Goal: Book appointment/travel/reservation

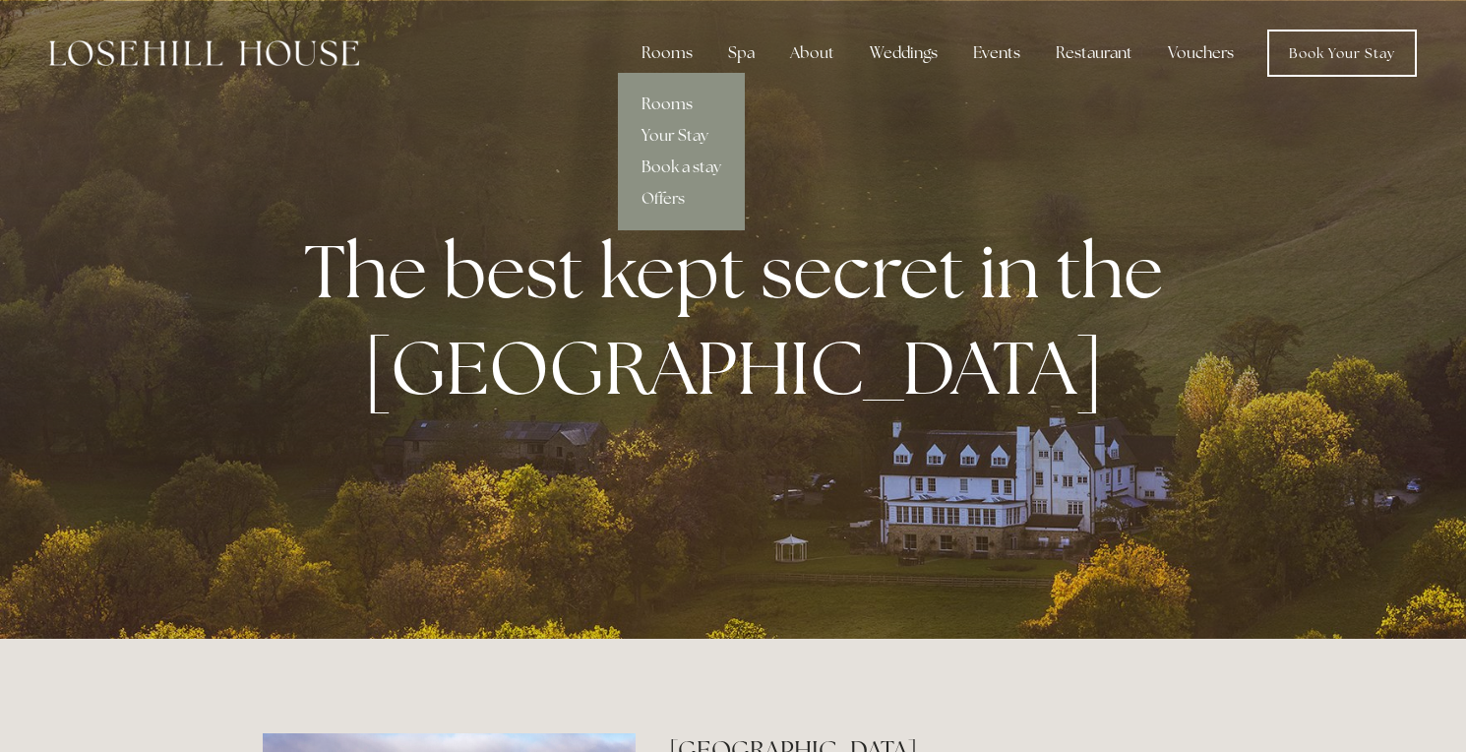
click at [675, 102] on link "Rooms" at bounding box center [681, 104] width 127 height 31
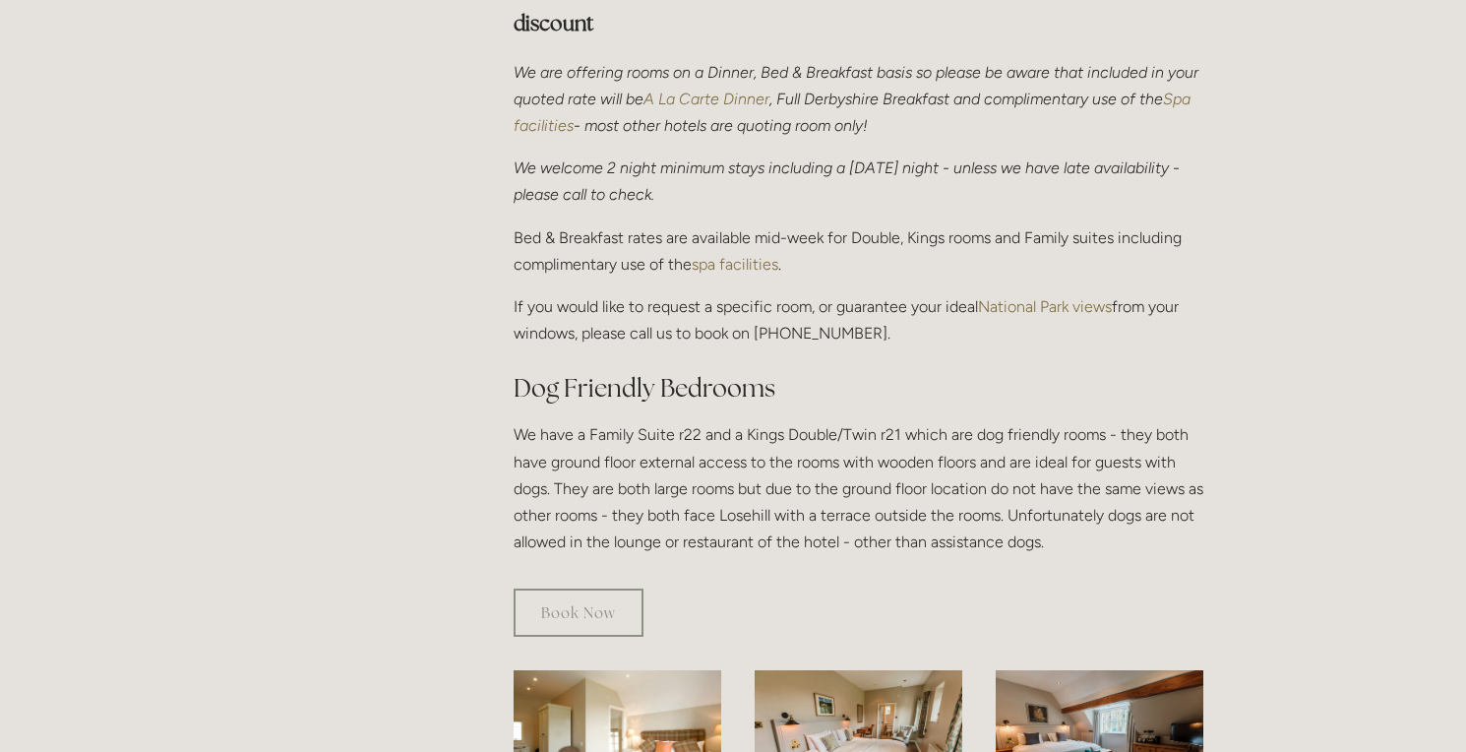
scroll to position [775, 0]
click at [742, 256] on link "spa facilities" at bounding box center [735, 265] width 87 height 19
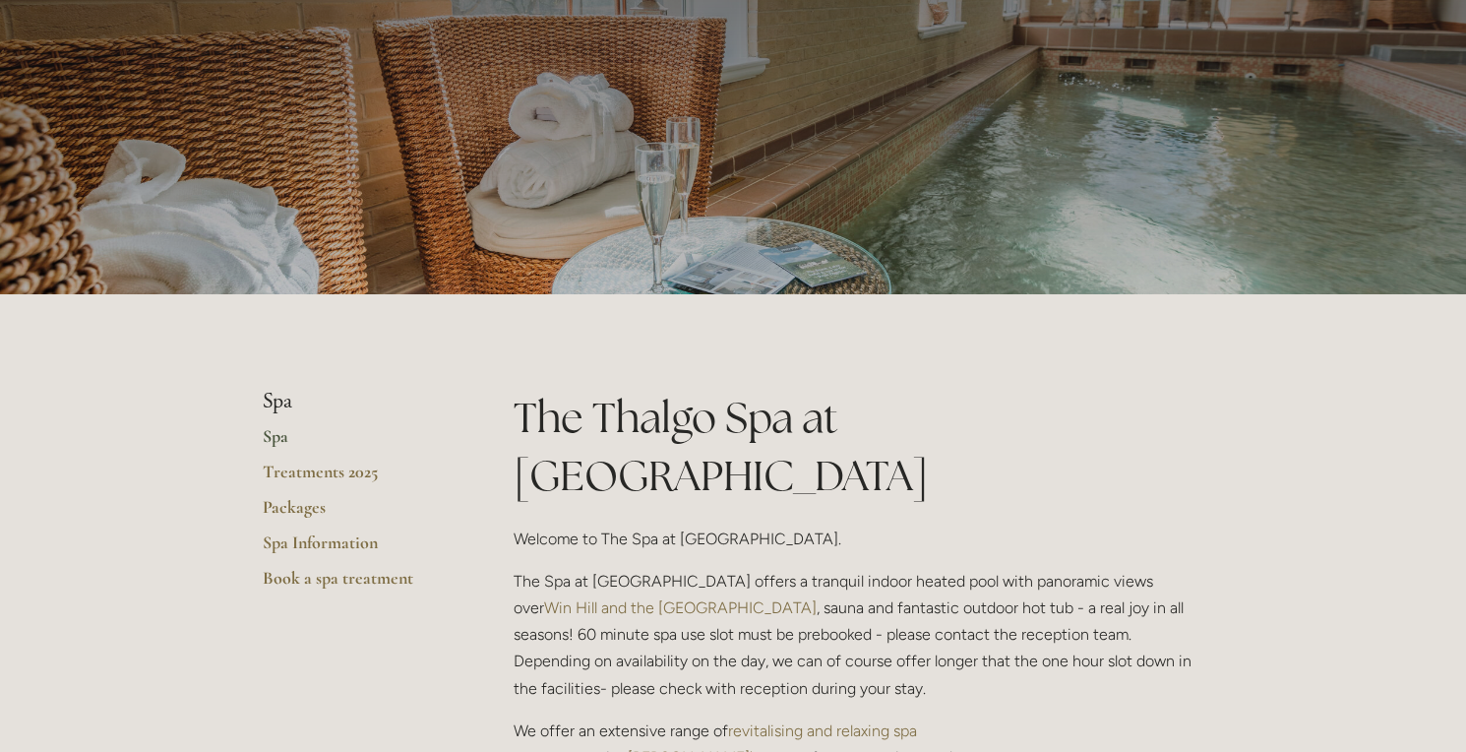
scroll to position [125, 0]
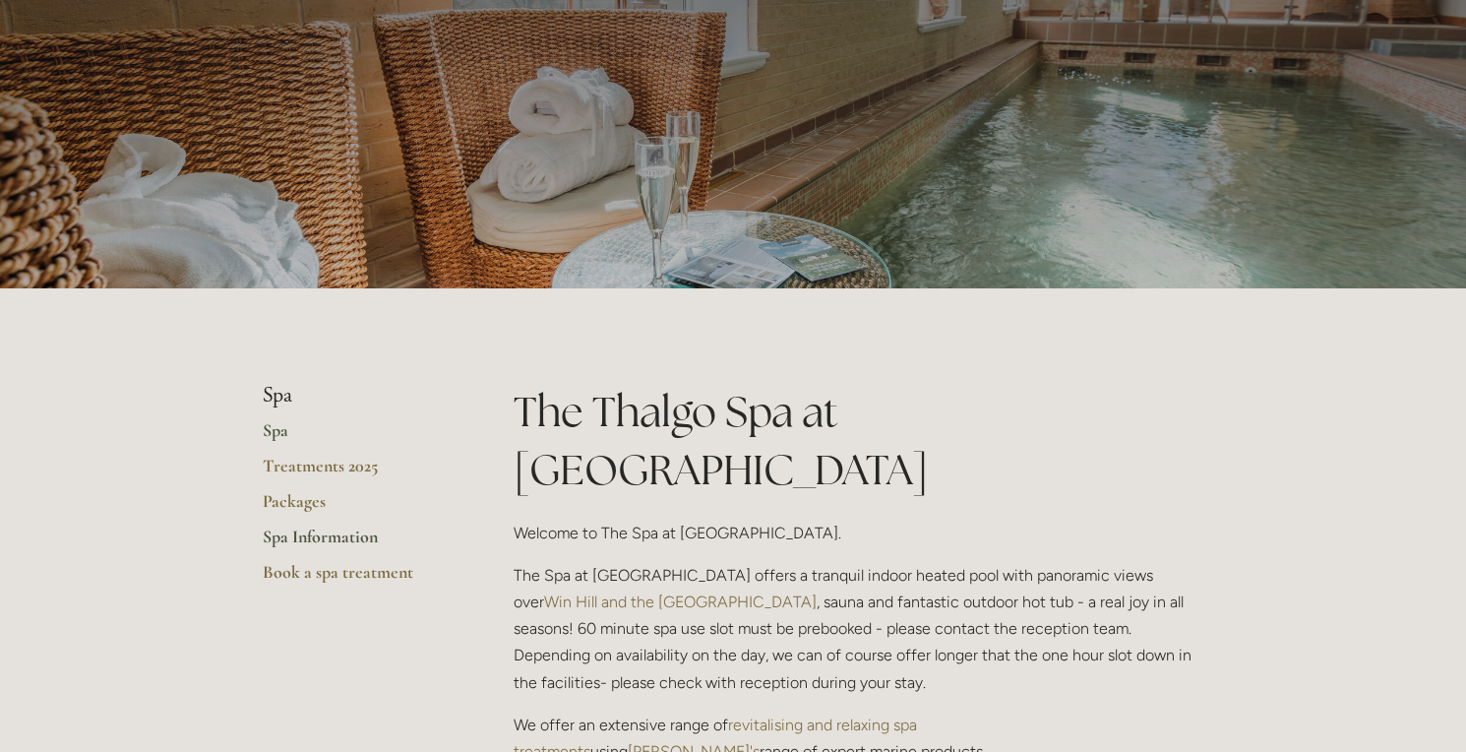
click at [345, 530] on link "Spa Information" at bounding box center [357, 543] width 188 height 35
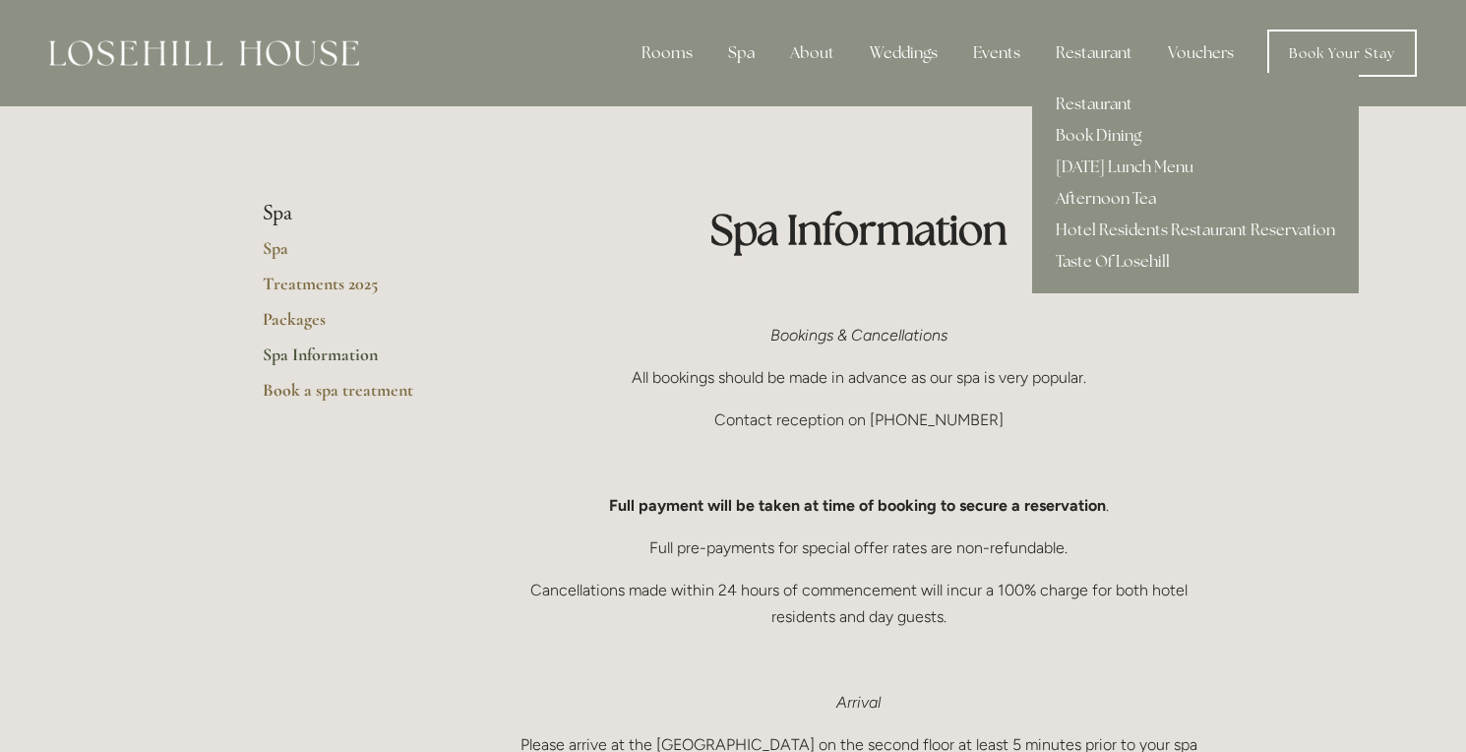
click at [1125, 192] on link "Afternoon Tea" at bounding box center [1195, 198] width 327 height 31
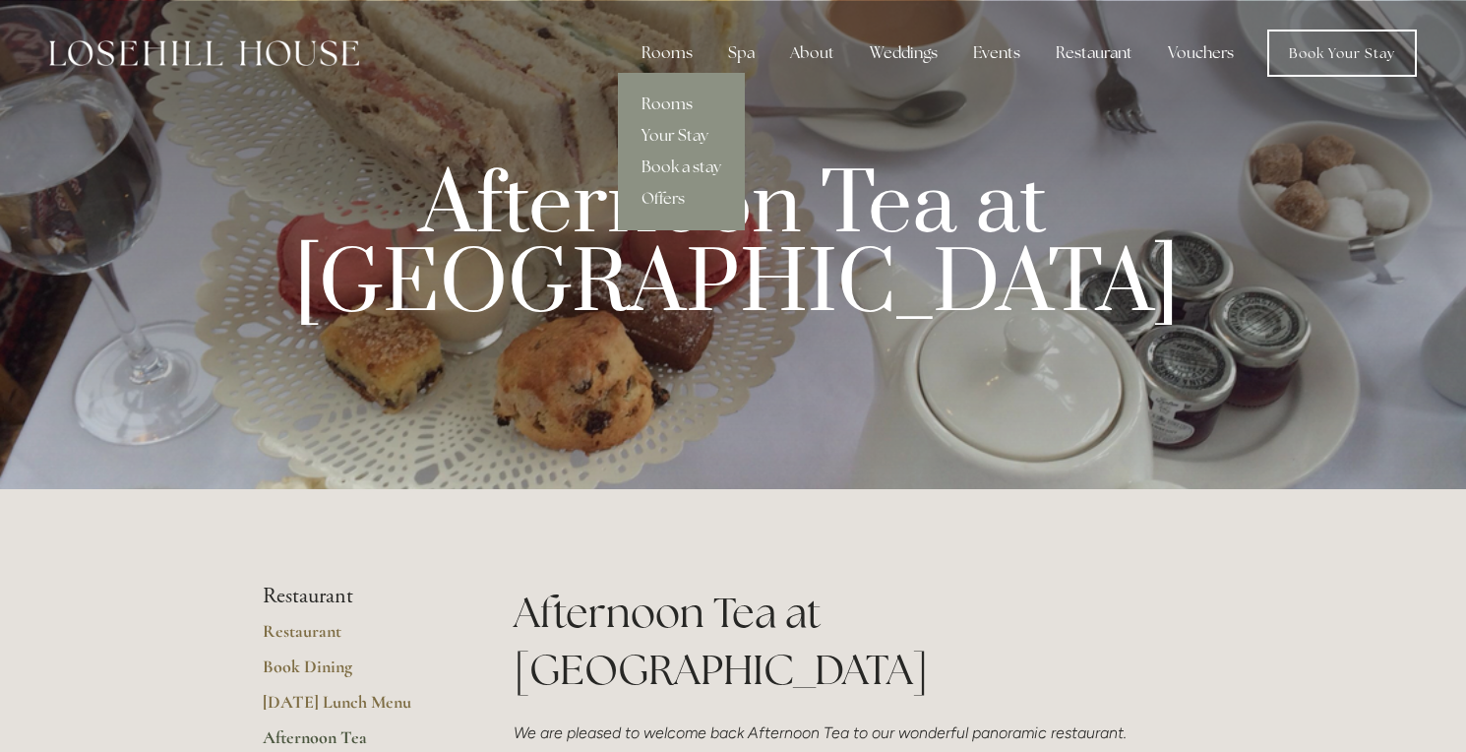
click at [671, 102] on link "Rooms" at bounding box center [681, 104] width 127 height 31
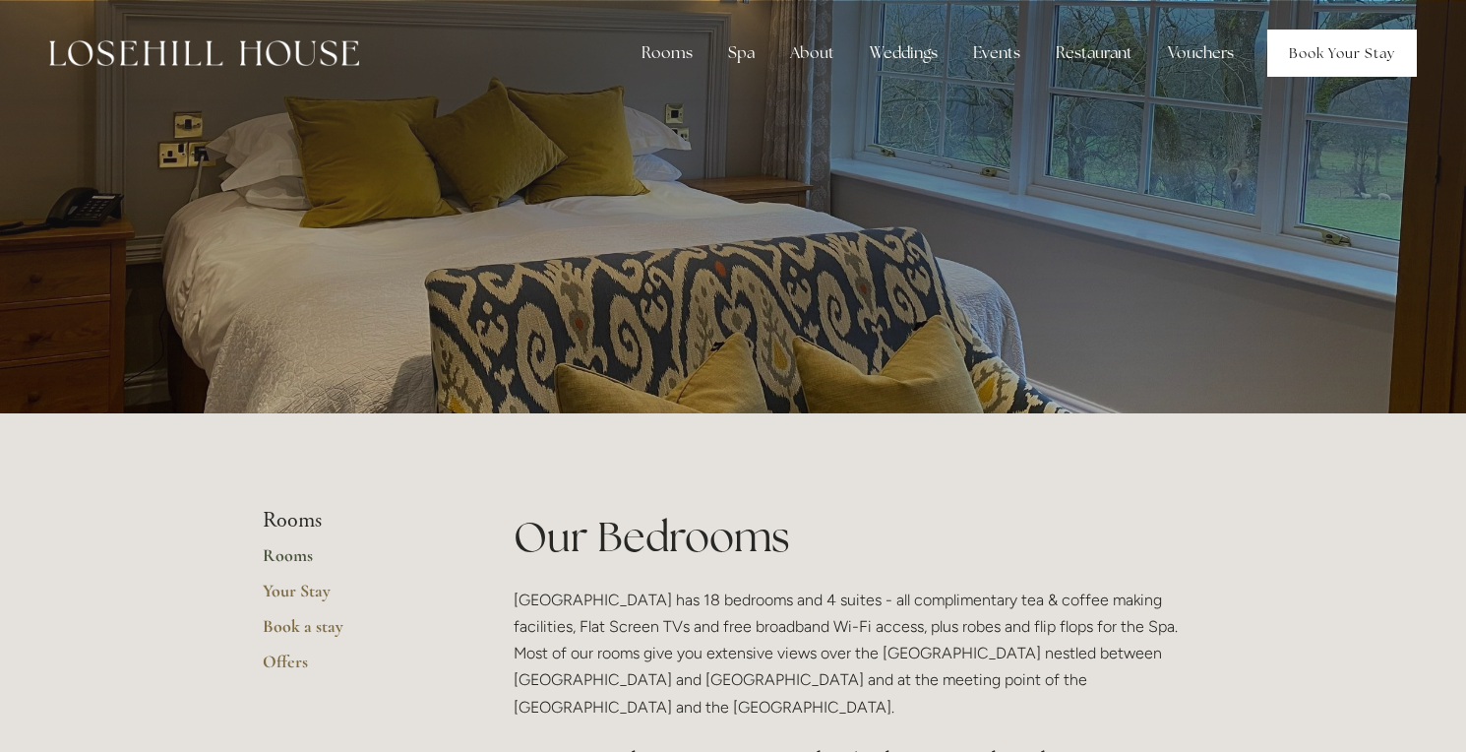
click at [1322, 35] on link "Book Your Stay" at bounding box center [1343, 53] width 150 height 47
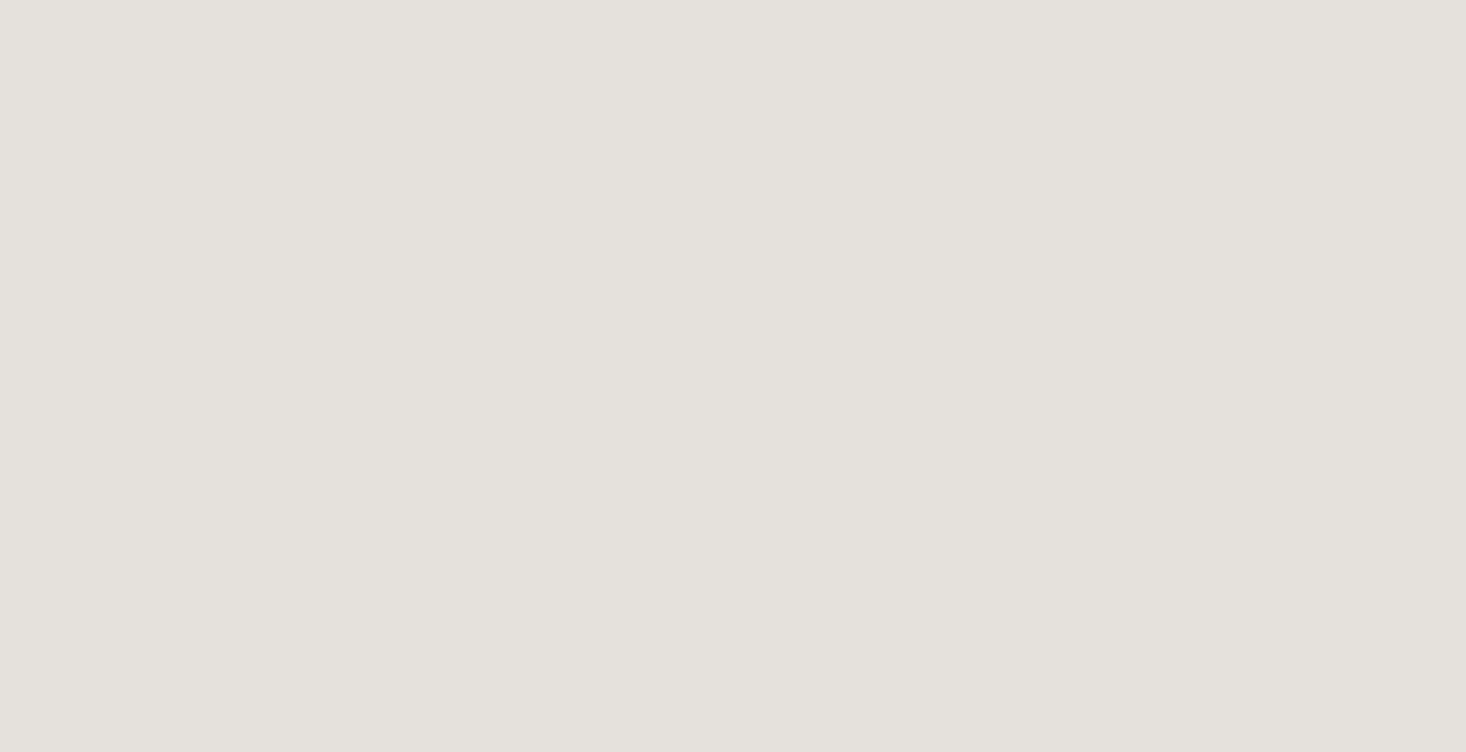
scroll to position [2747, 0]
